Goal: Task Accomplishment & Management: Use online tool/utility

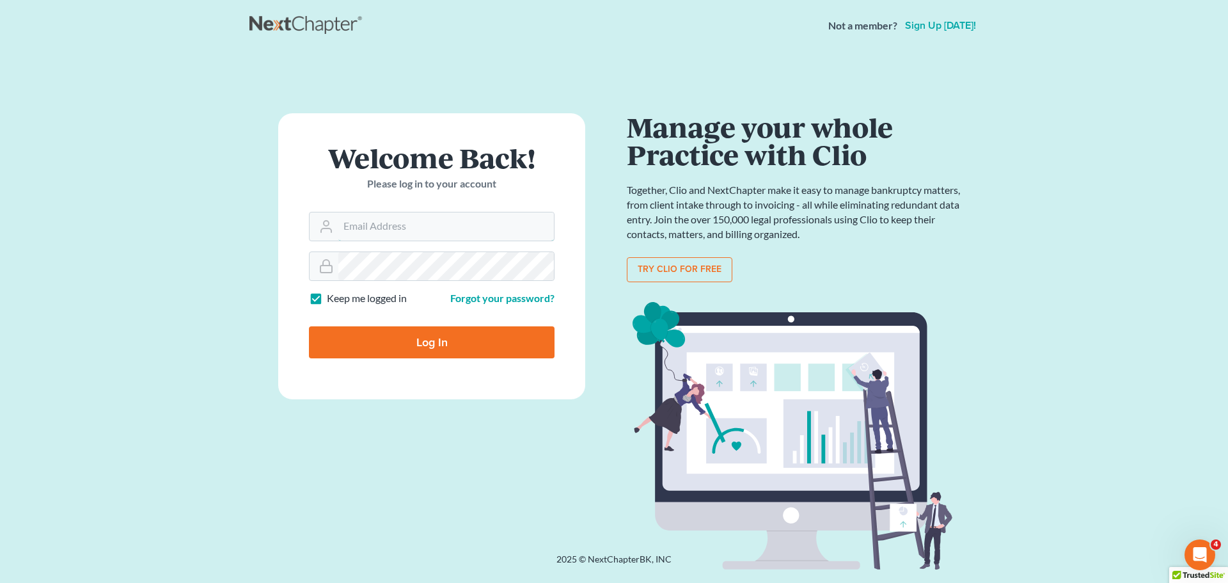
type input "[EMAIL_ADDRESS][DOMAIN_NAME]"
click at [375, 356] on input "Log In" at bounding box center [432, 342] width 246 height 32
type input "Thinking..."
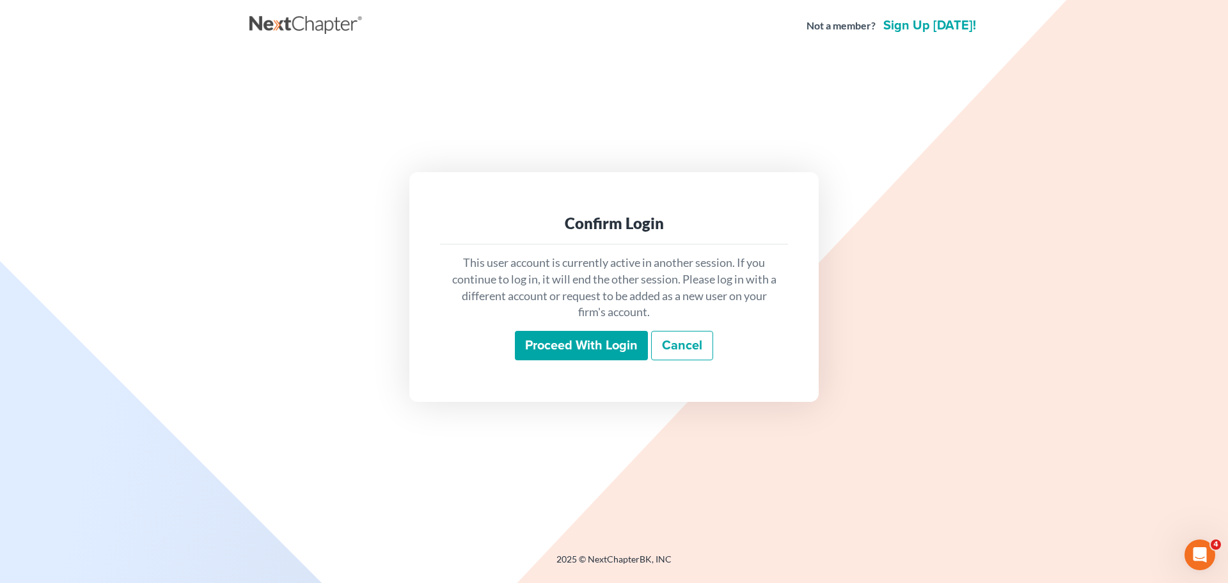
click at [556, 351] on input "Proceed with login" at bounding box center [581, 345] width 133 height 29
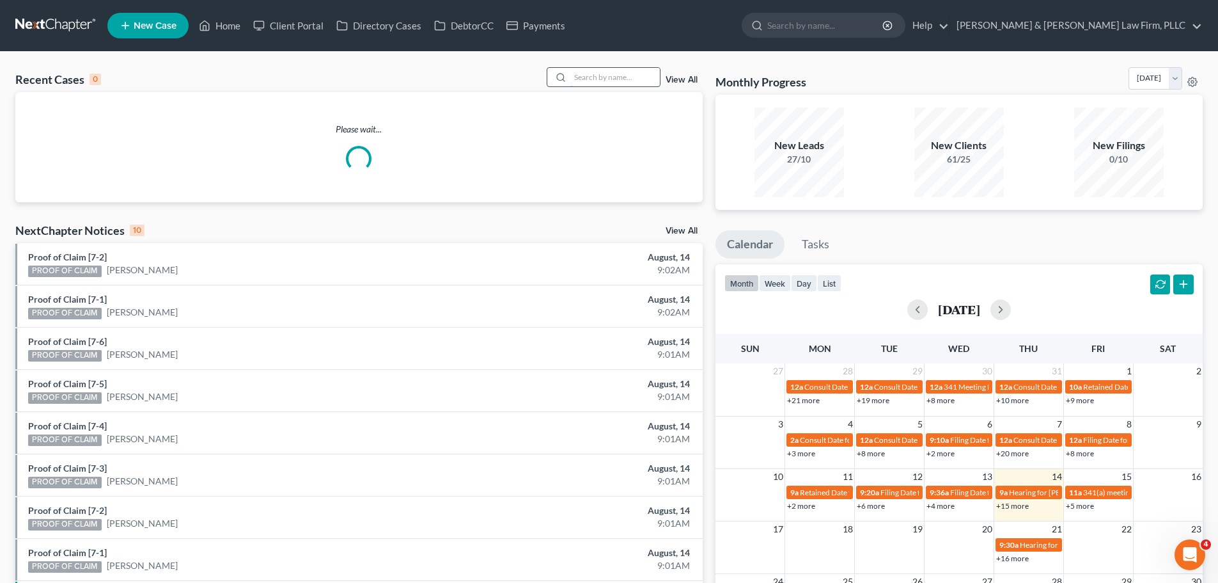
click at [601, 76] on input "search" at bounding box center [615, 77] width 90 height 19
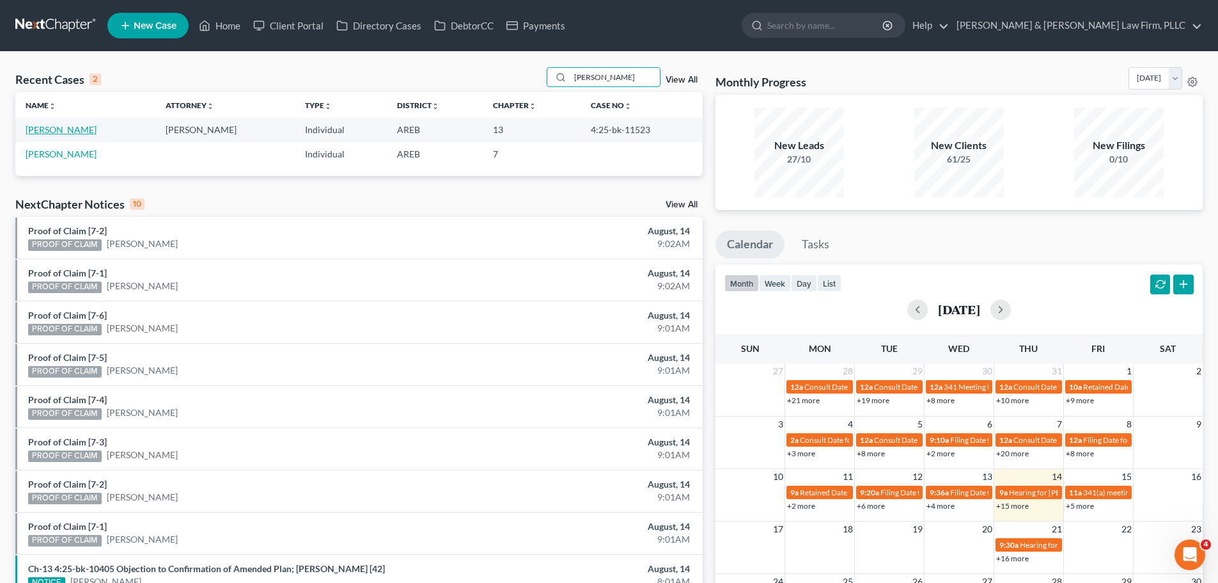
type input "halley"
click at [54, 130] on link "Halley, Jenia" at bounding box center [61, 129] width 71 height 11
select select "6"
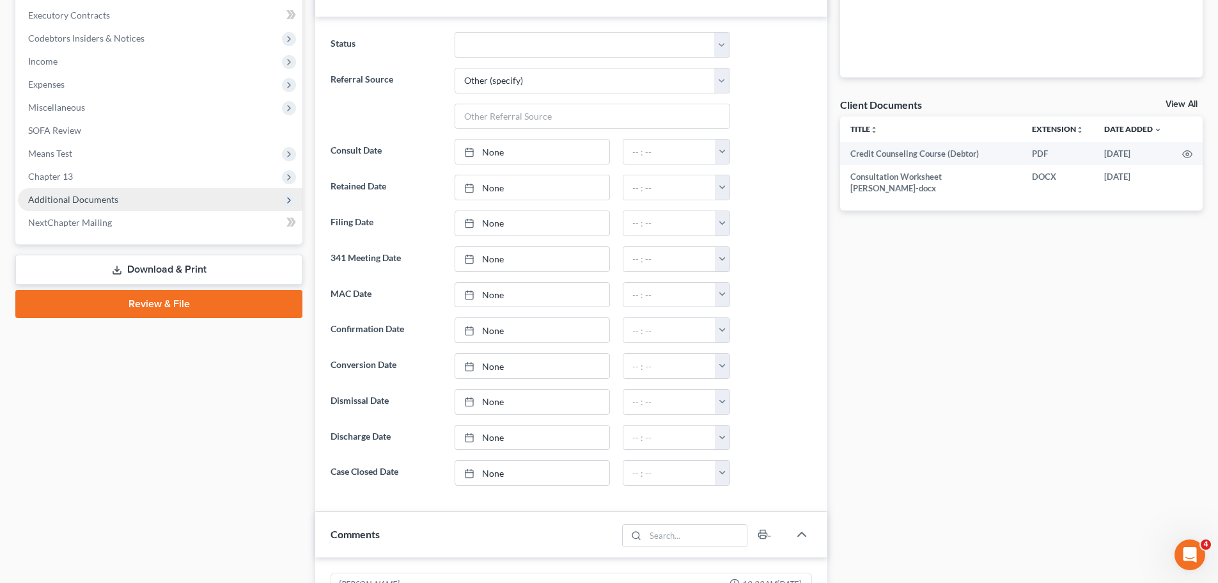
scroll to position [384, 0]
click at [124, 198] on span "Additional Documents" at bounding box center [160, 198] width 285 height 23
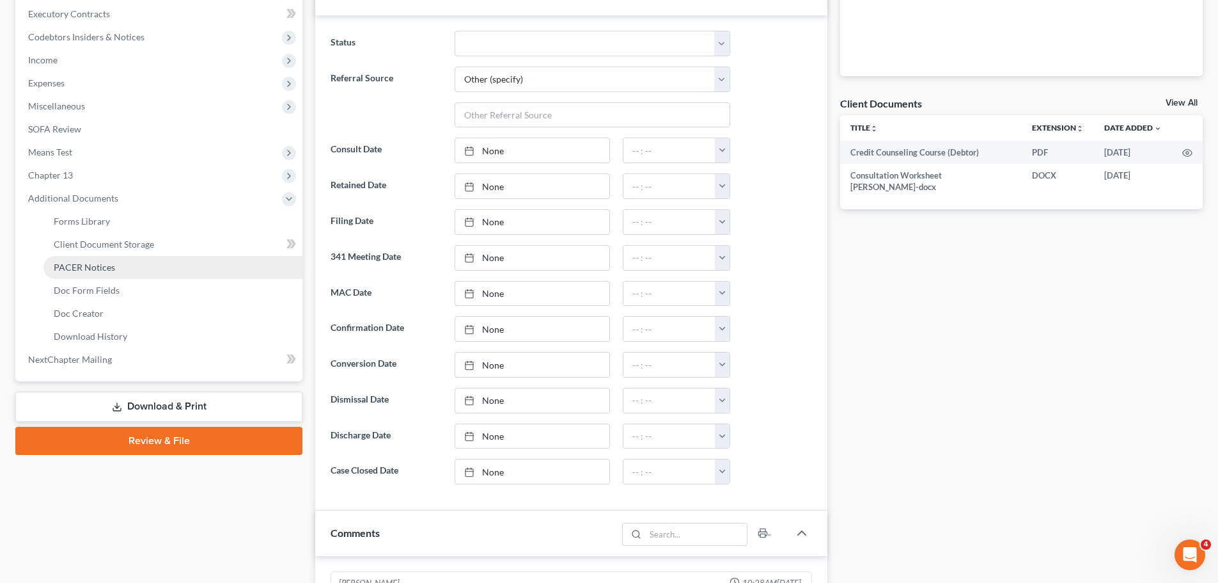
click at [120, 263] on link "PACER Notices" at bounding box center [172, 267] width 259 height 23
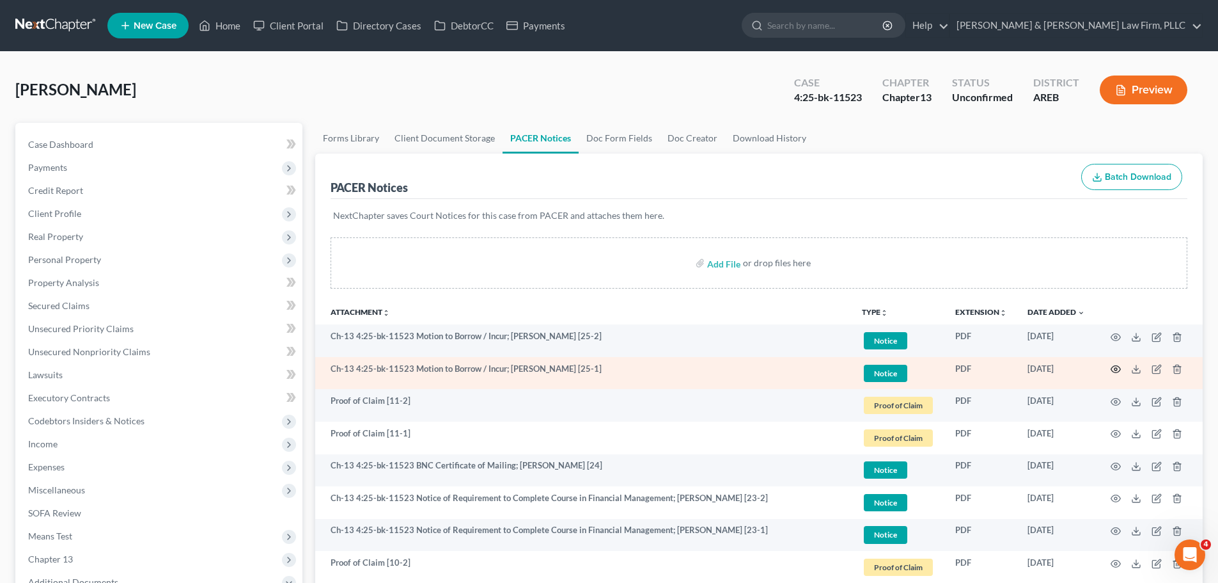
click at [1113, 370] on icon "button" at bounding box center [1116, 369] width 10 height 10
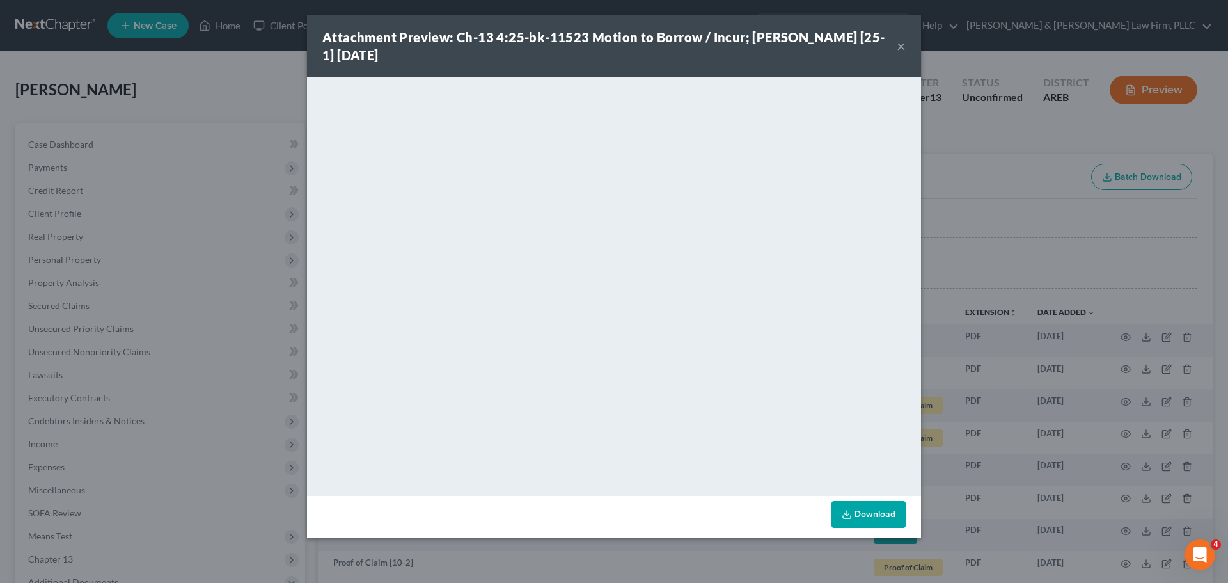
click at [902, 45] on button "×" at bounding box center [900, 45] width 9 height 15
